Goal: Find specific page/section: Find specific page/section

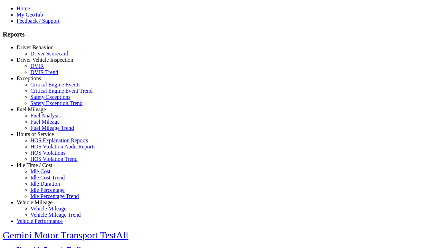
click at [40, 200] on link "Vehicle Mileage" at bounding box center [35, 203] width 36 height 6
click at [45, 212] on link "Vehicle Mileage Trend" at bounding box center [55, 215] width 50 height 6
select select "**********"
type input "**********"
